Goal: Transaction & Acquisition: Book appointment/travel/reservation

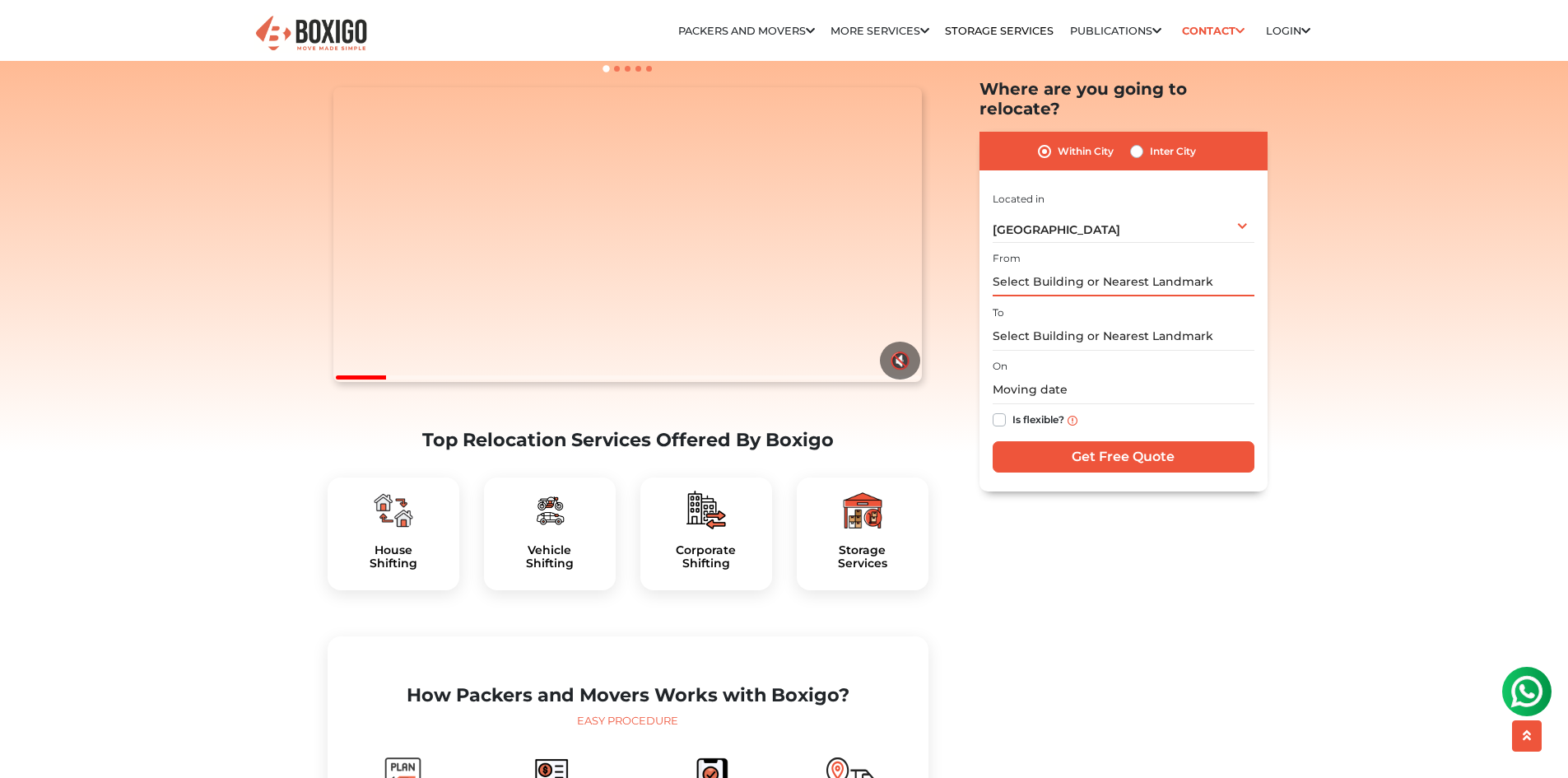
click at [1117, 268] on input "text" at bounding box center [1123, 282] width 262 height 29
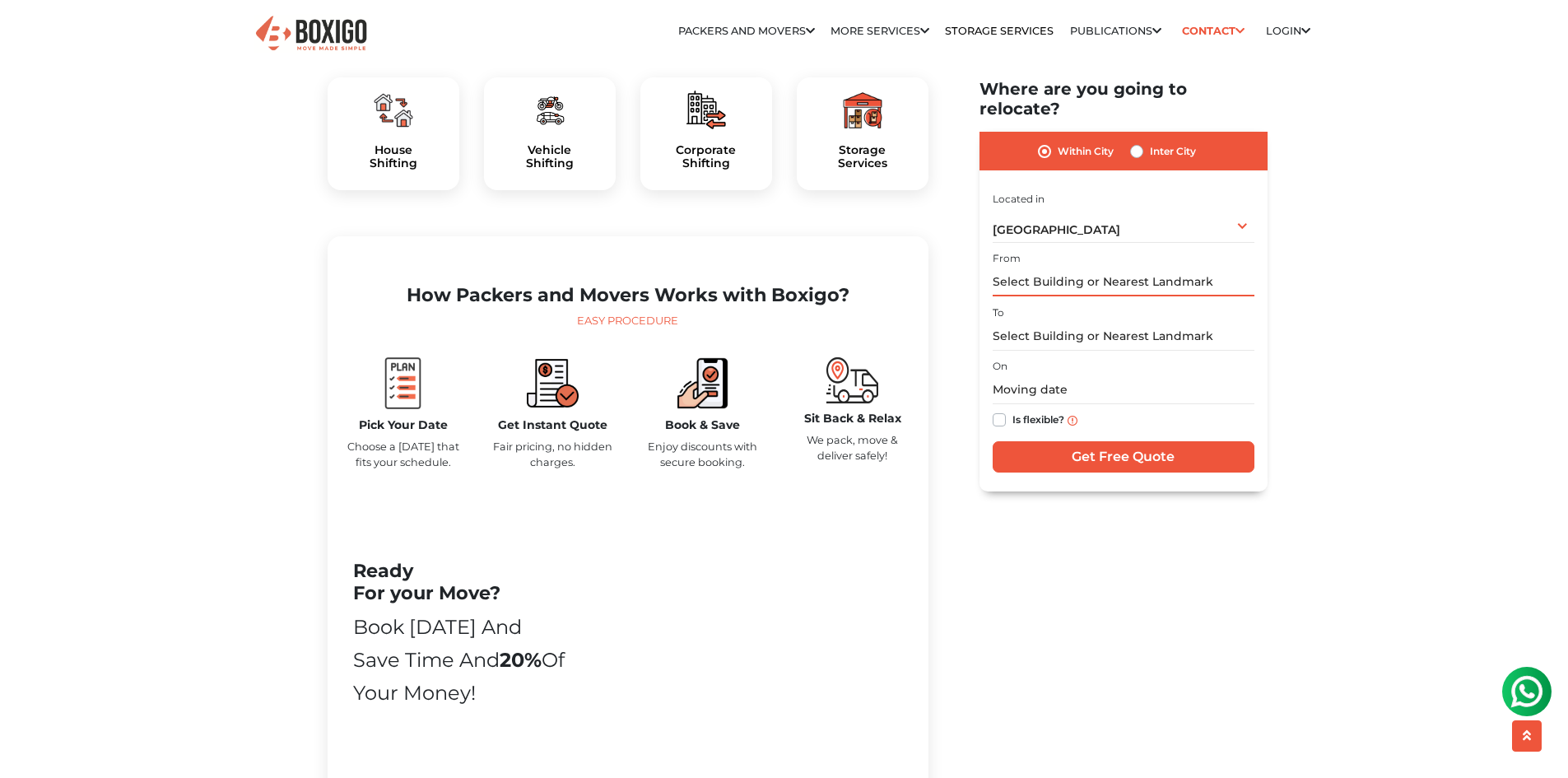
scroll to position [440, 0]
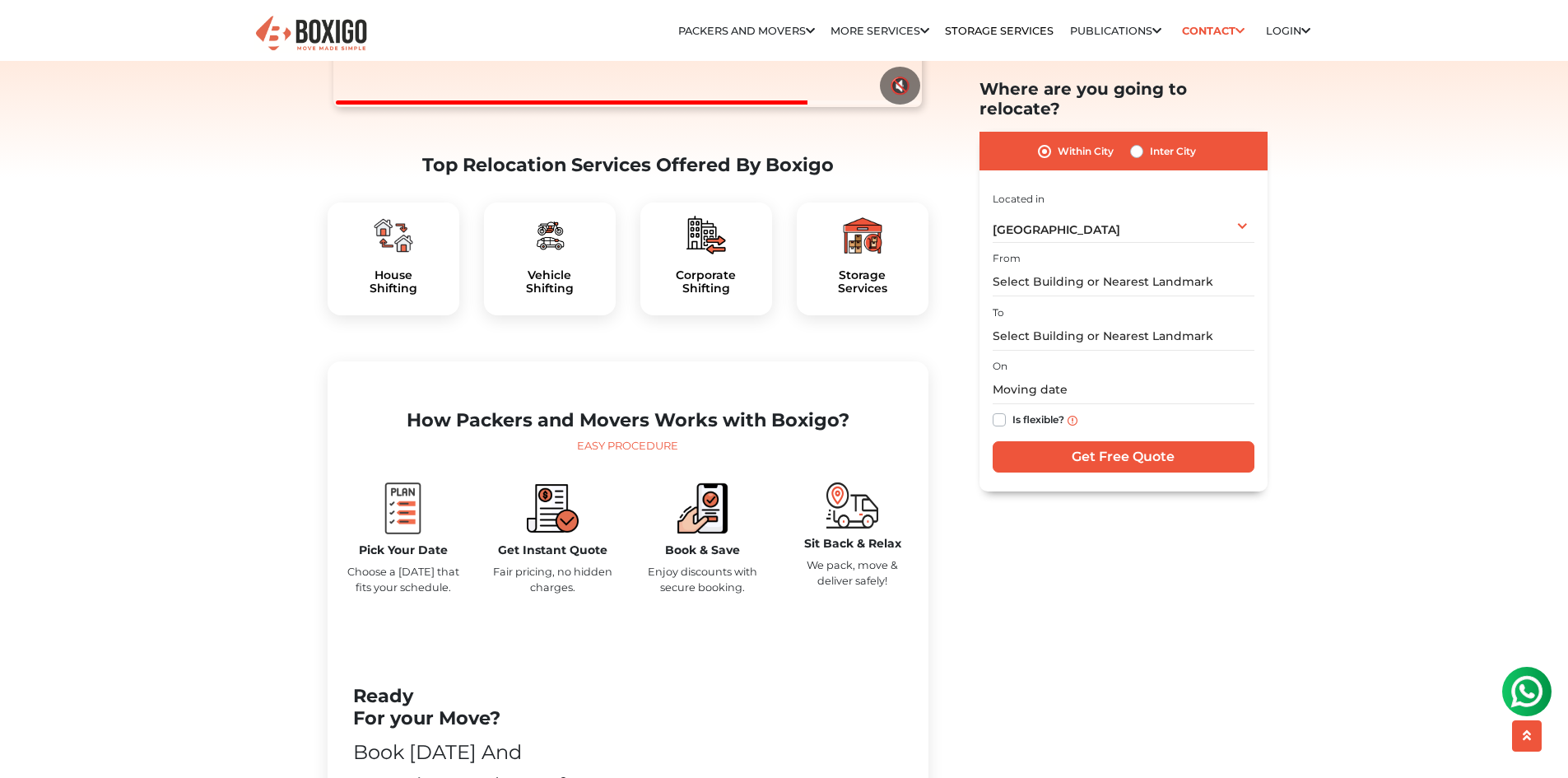
click at [392, 294] on div "House Shifting" at bounding box center [393, 259] width 131 height 114
click at [408, 296] on h5 "House Shifting" at bounding box center [393, 282] width 105 height 28
